Goal: Information Seeking & Learning: Learn about a topic

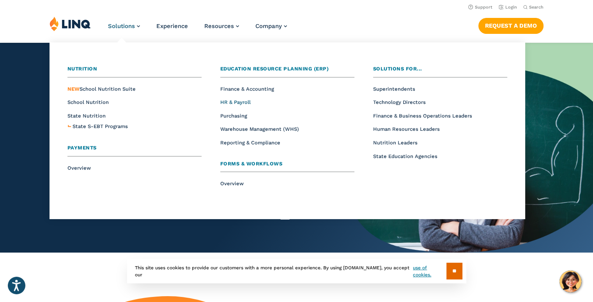
click at [239, 103] on span "HR & Payroll" at bounding box center [235, 102] width 30 height 6
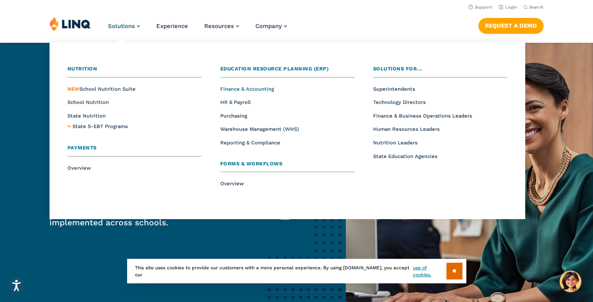
click at [235, 87] on span "Finance & Accounting" at bounding box center [247, 89] width 54 height 6
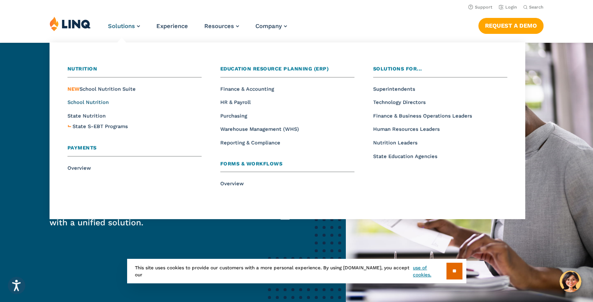
click at [79, 101] on span "School Nutrition" at bounding box center [87, 102] width 41 height 6
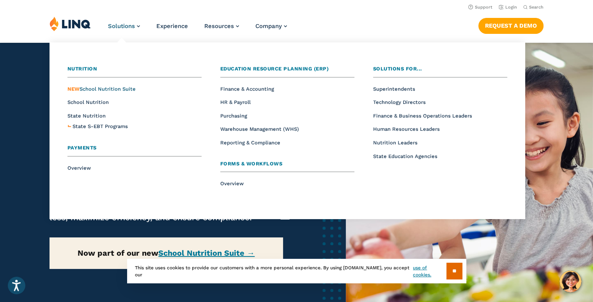
click at [109, 90] on span "NEW School Nutrition Suite" at bounding box center [101, 89] width 68 height 6
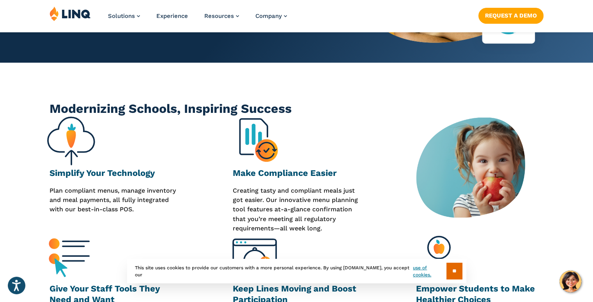
scroll to position [234, 0]
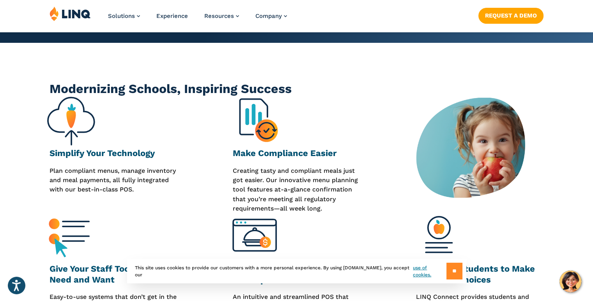
click at [449, 273] on input "**" at bounding box center [454, 271] width 16 height 17
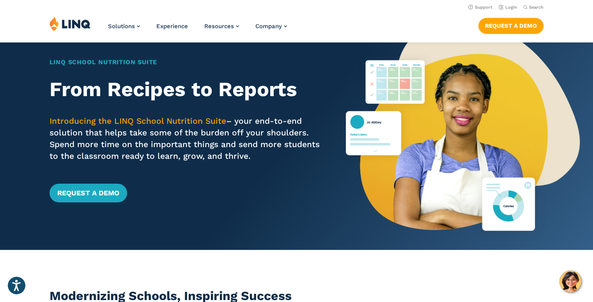
scroll to position [0, 0]
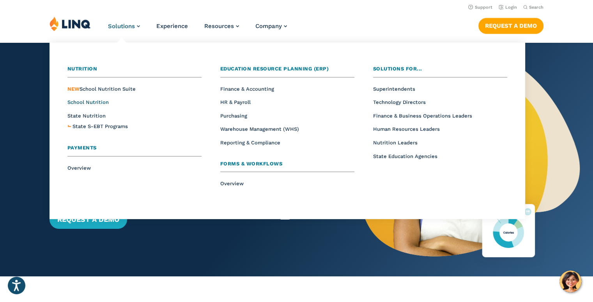
click at [87, 103] on span "School Nutrition" at bounding box center [87, 102] width 41 height 6
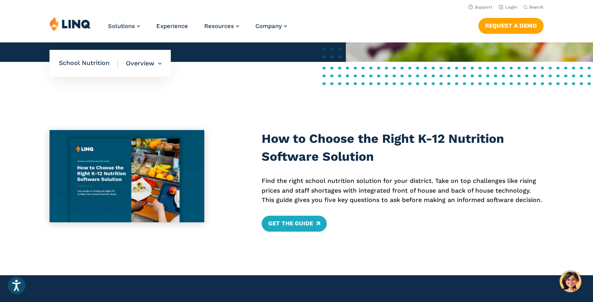
scroll to position [195, 0]
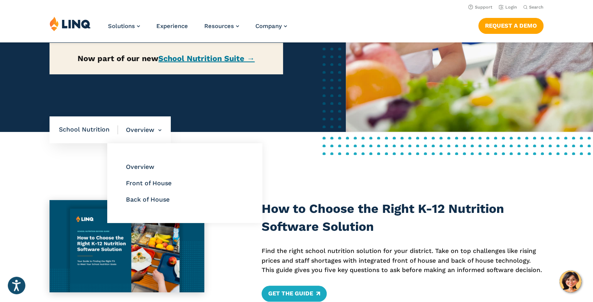
click at [130, 131] on li "Overview Overview Front of House Back of House" at bounding box center [139, 130] width 43 height 27
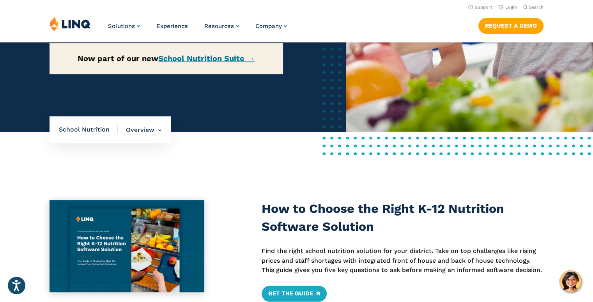
click at [78, 132] on span "School Nutrition" at bounding box center [88, 129] width 59 height 9
click at [82, 127] on span "School Nutrition" at bounding box center [88, 129] width 59 height 9
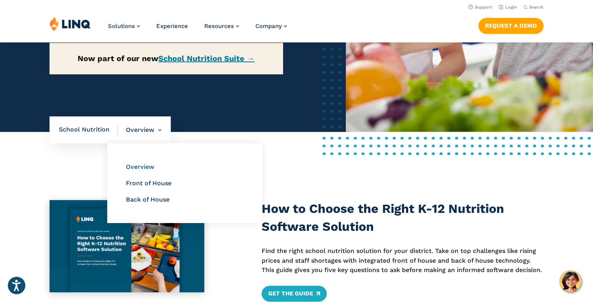
click at [143, 167] on link "Overview" at bounding box center [140, 166] width 28 height 7
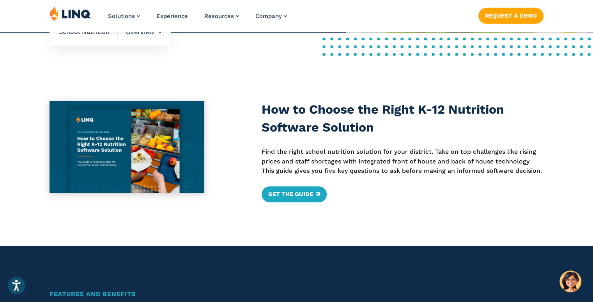
scroll to position [312, 0]
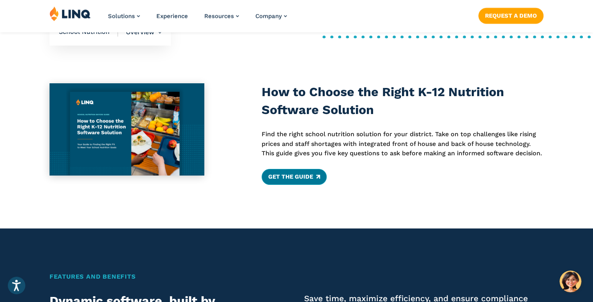
click at [307, 177] on link "Get the Guide" at bounding box center [293, 177] width 65 height 16
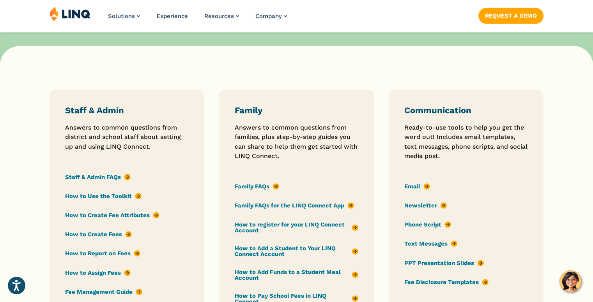
scroll to position [624, 0]
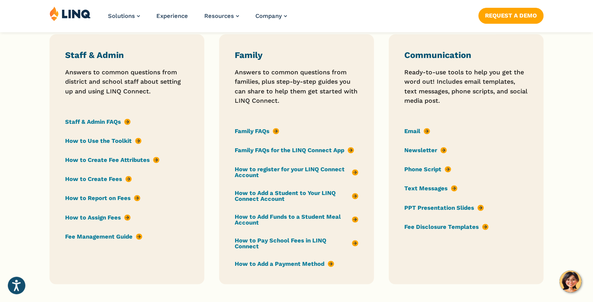
click at [249, 131] on link "Family FAQs" at bounding box center [257, 131] width 44 height 9
click at [98, 123] on link "Staff & Admin FAQs" at bounding box center [97, 122] width 65 height 9
